Goal: Check status: Check status

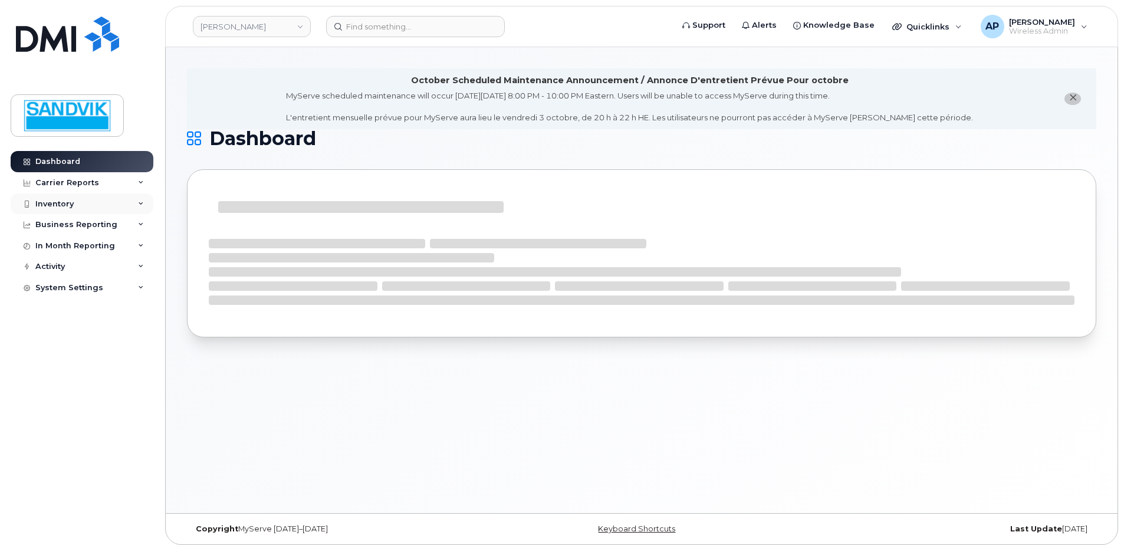
click at [50, 204] on div "Inventory" at bounding box center [54, 203] width 38 height 9
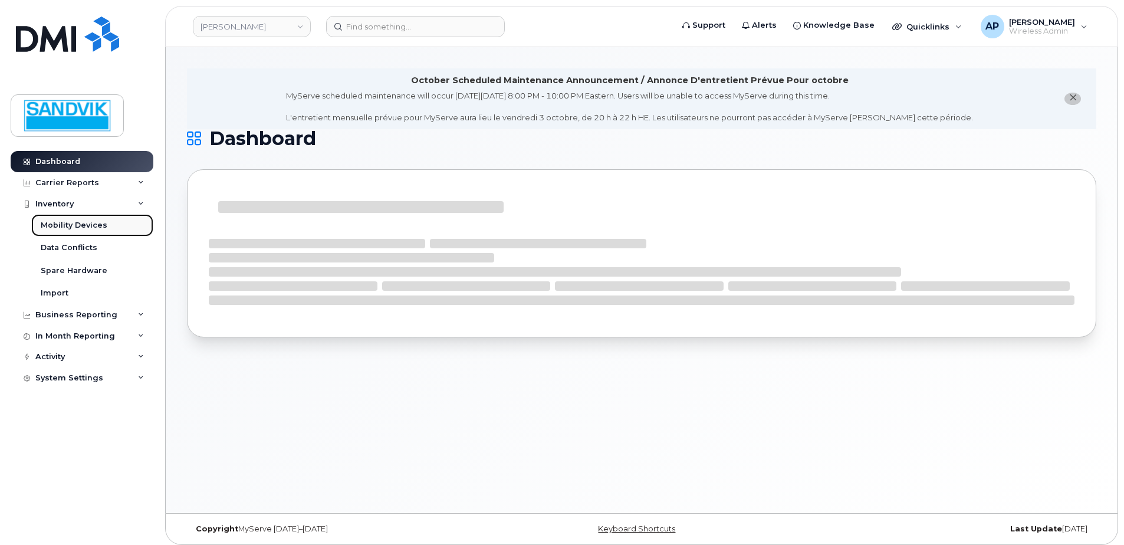
click at [89, 221] on div "Mobility Devices" at bounding box center [74, 225] width 67 height 11
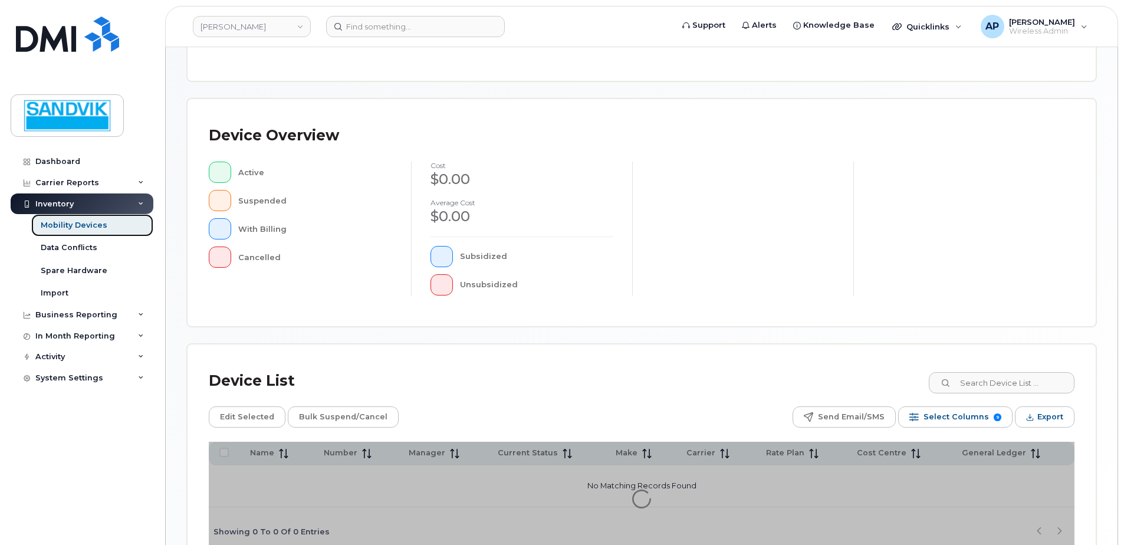
scroll to position [266, 0]
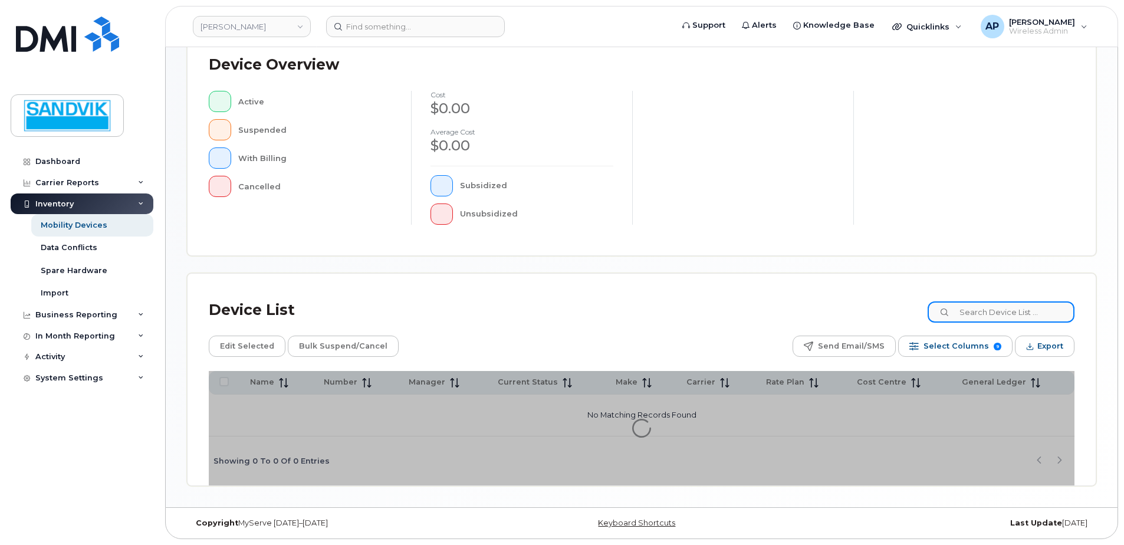
click at [964, 318] on input at bounding box center [1001, 311] width 147 height 21
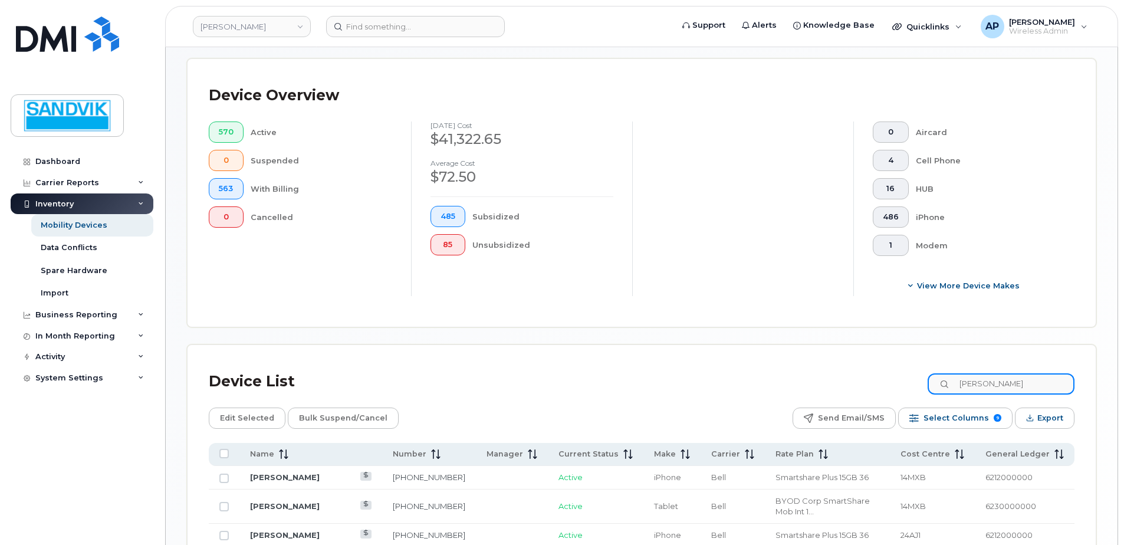
type input "[PERSON_NAME]"
click at [301, 501] on link "[PERSON_NAME]" at bounding box center [285, 505] width 70 height 9
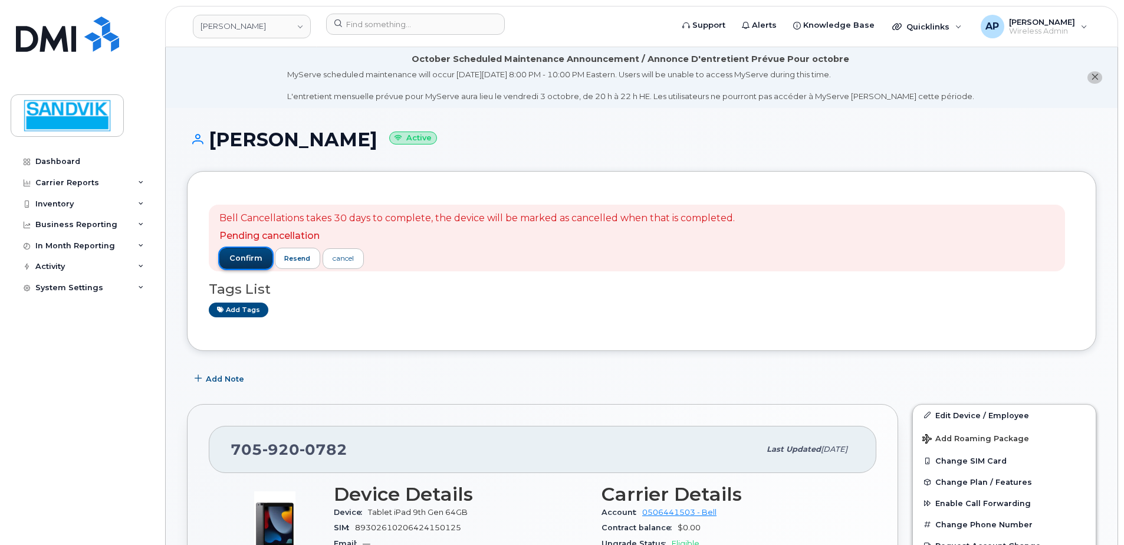
click at [250, 260] on span "confirm" at bounding box center [245, 258] width 33 height 11
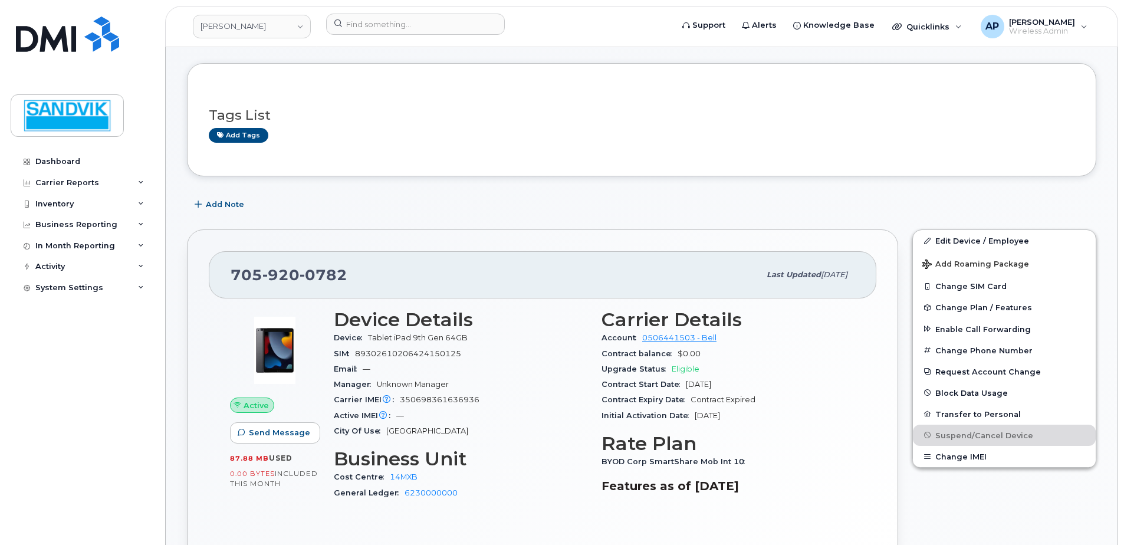
scroll to position [118, 0]
